Goal: Find contact information: Find contact information

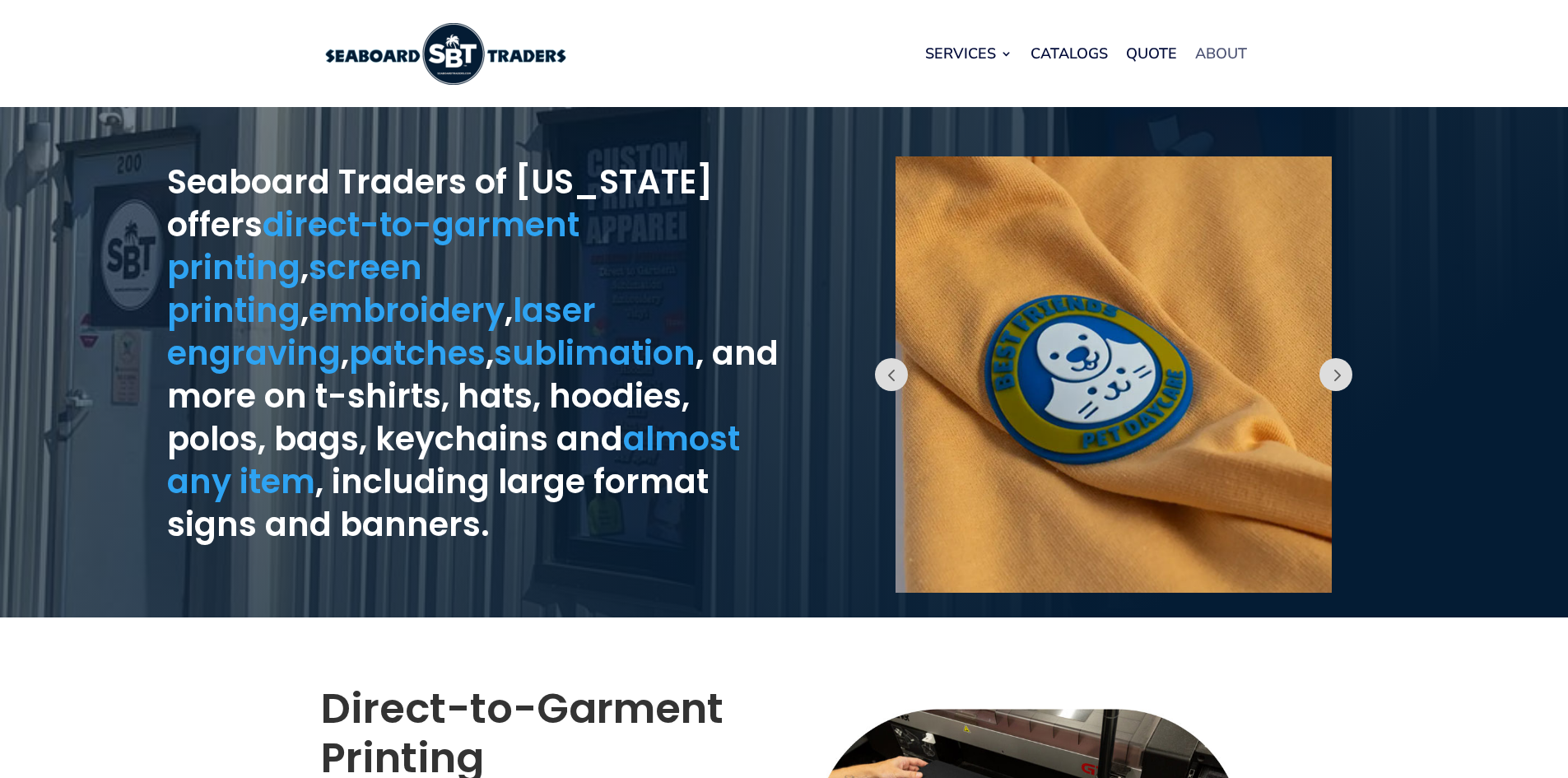
click at [1235, 59] on link "About" at bounding box center [1221, 54] width 52 height 63
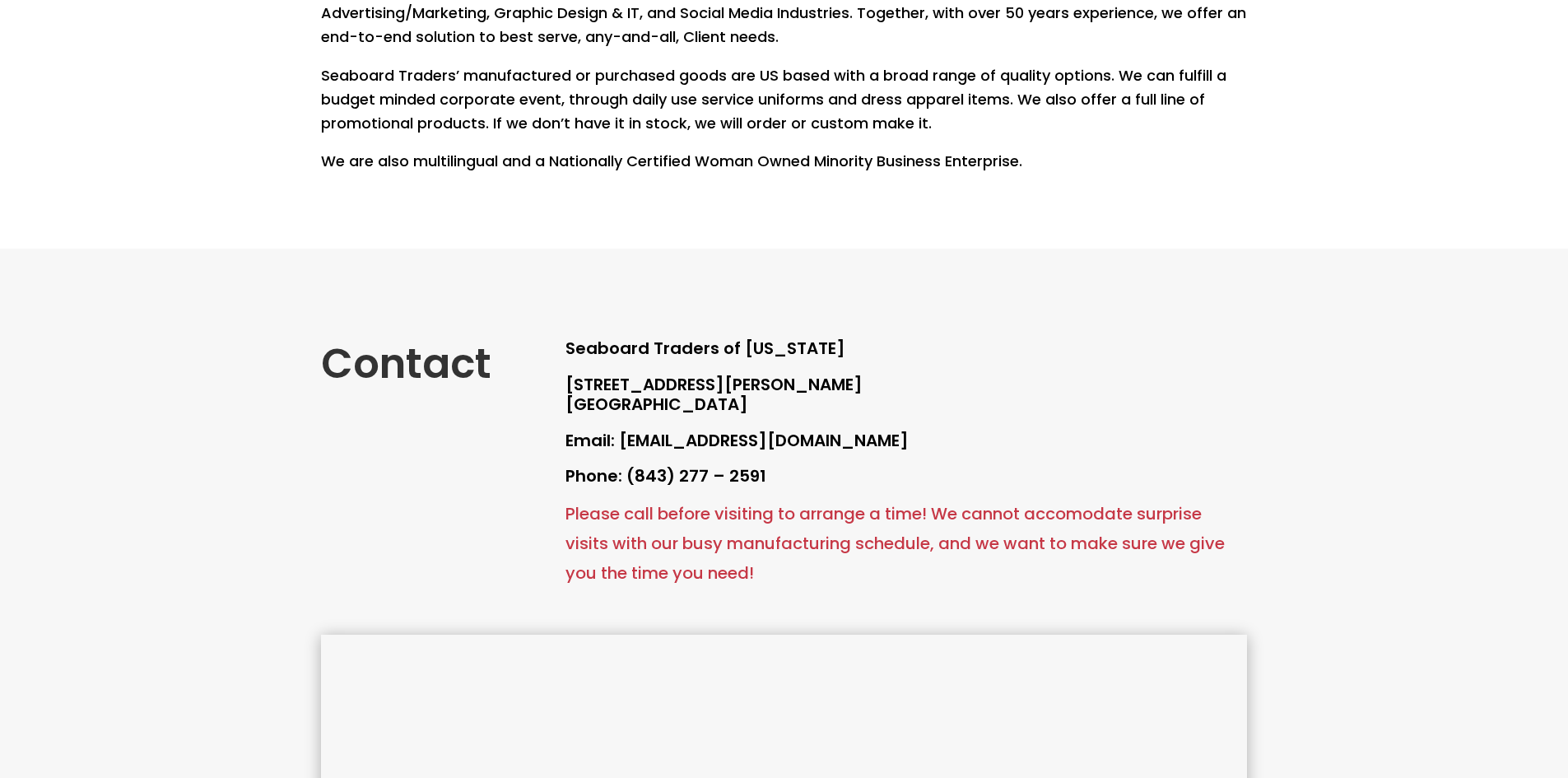
scroll to position [412, 0]
drag, startPoint x: 869, startPoint y: 440, endPoint x: 622, endPoint y: 459, distance: 247.7
click at [622, 459] on p "Email: sales@seaboardtraders.com" at bounding box center [907, 449] width 682 height 36
copy p "[EMAIL_ADDRESS][DOMAIN_NAME]"
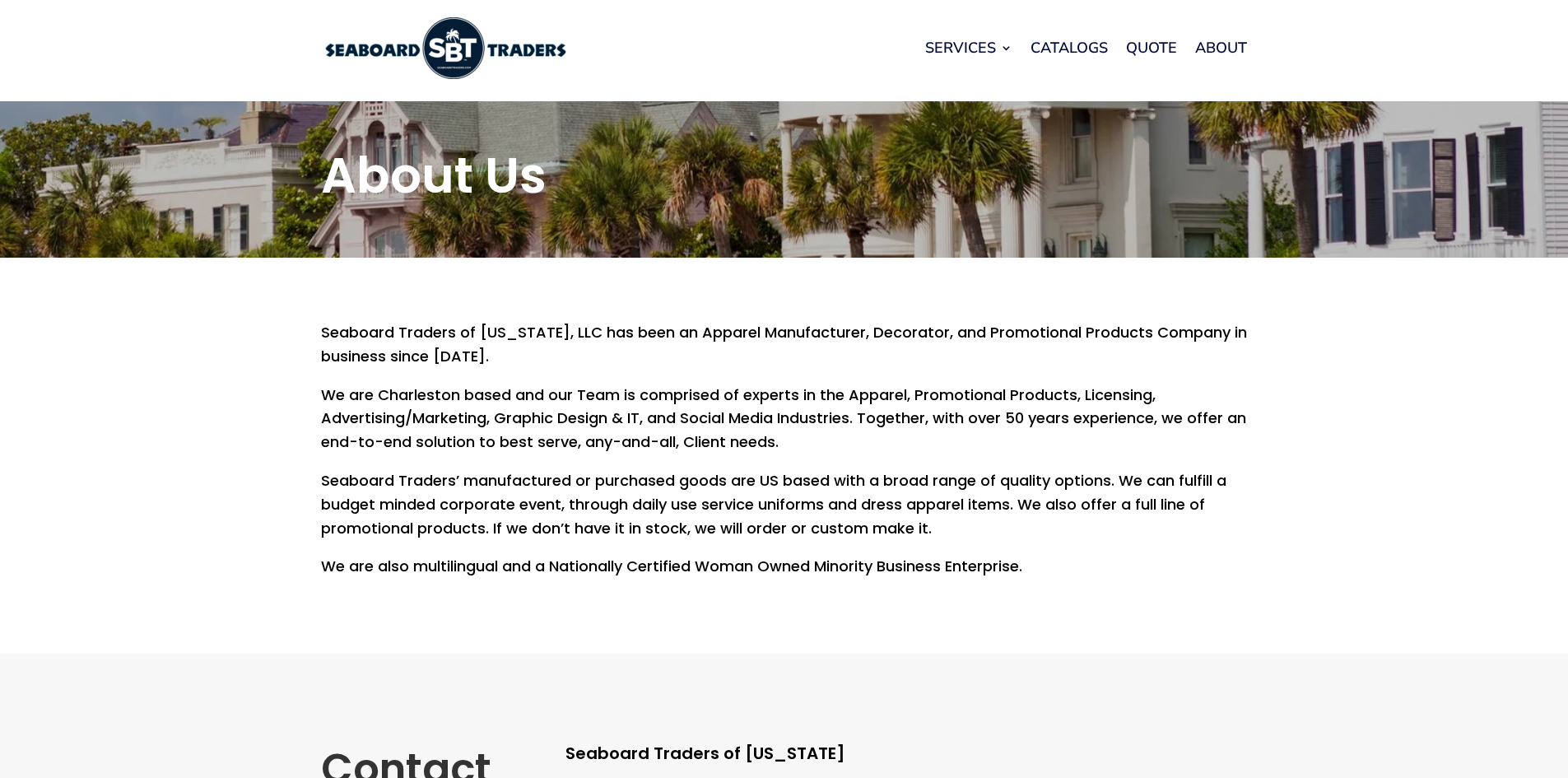
scroll to position [0, 0]
